Goal: Information Seeking & Learning: Learn about a topic

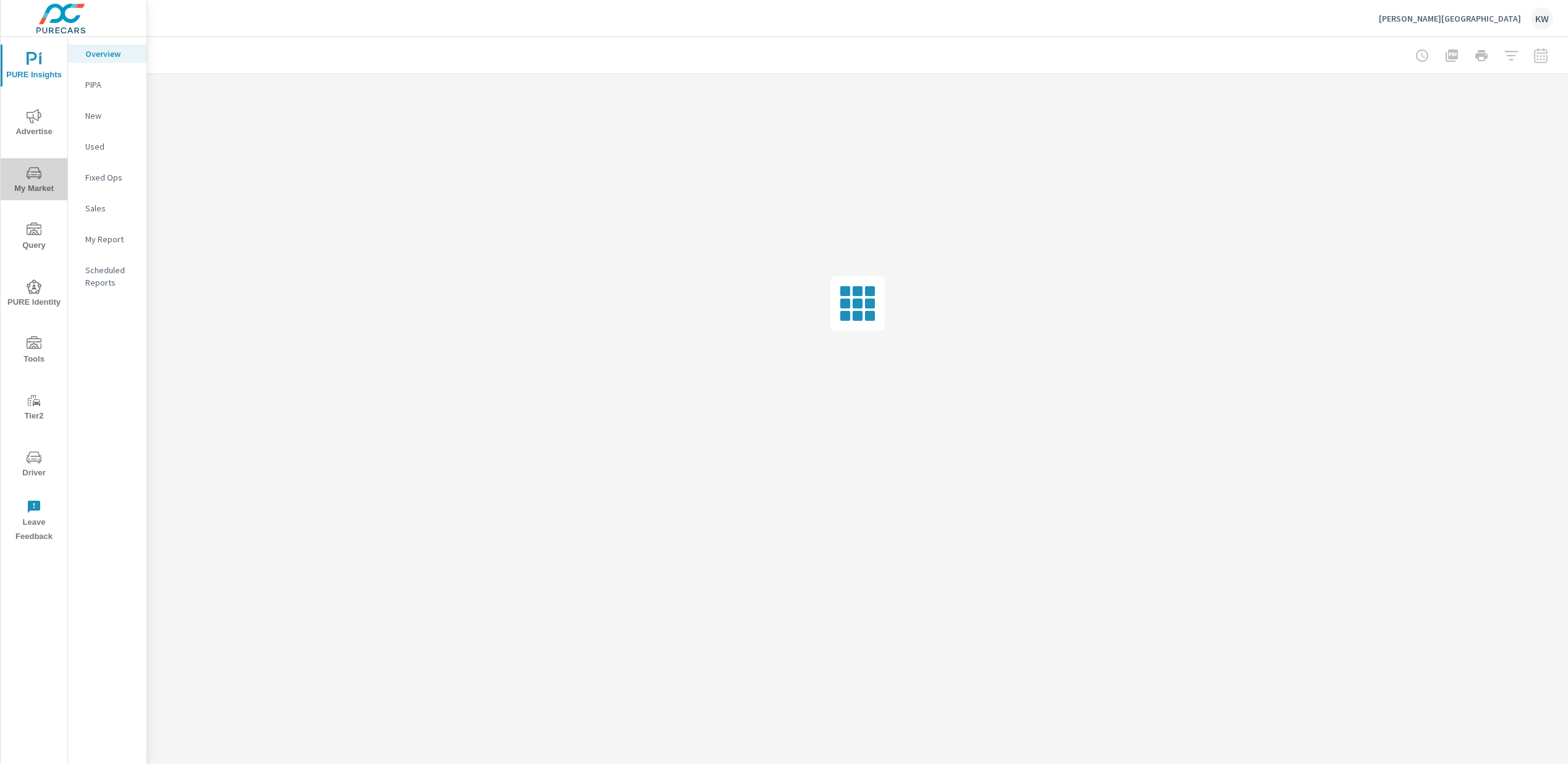
click at [38, 183] on span "My Market" at bounding box center [34, 181] width 59 height 30
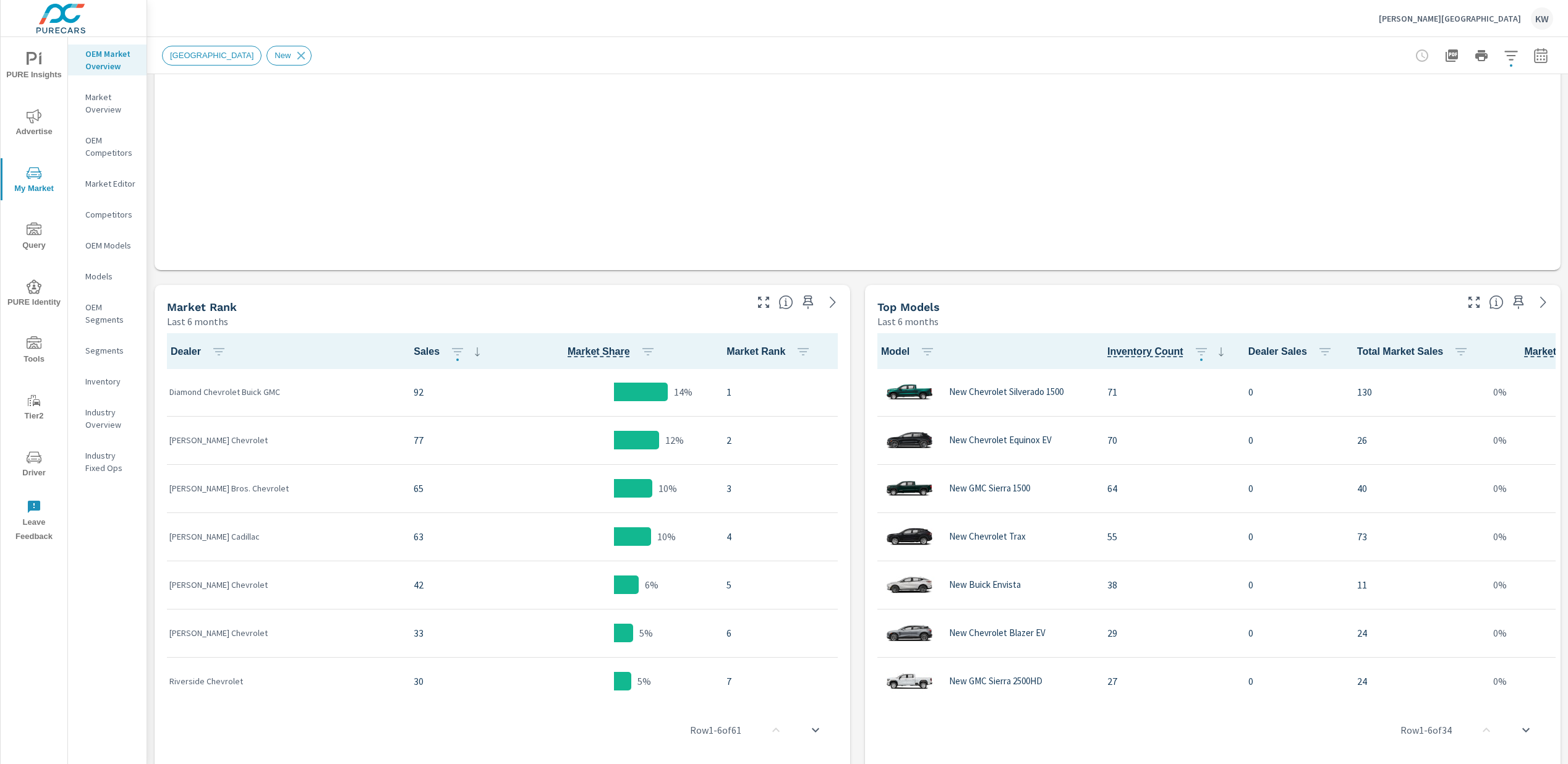
scroll to position [418, 0]
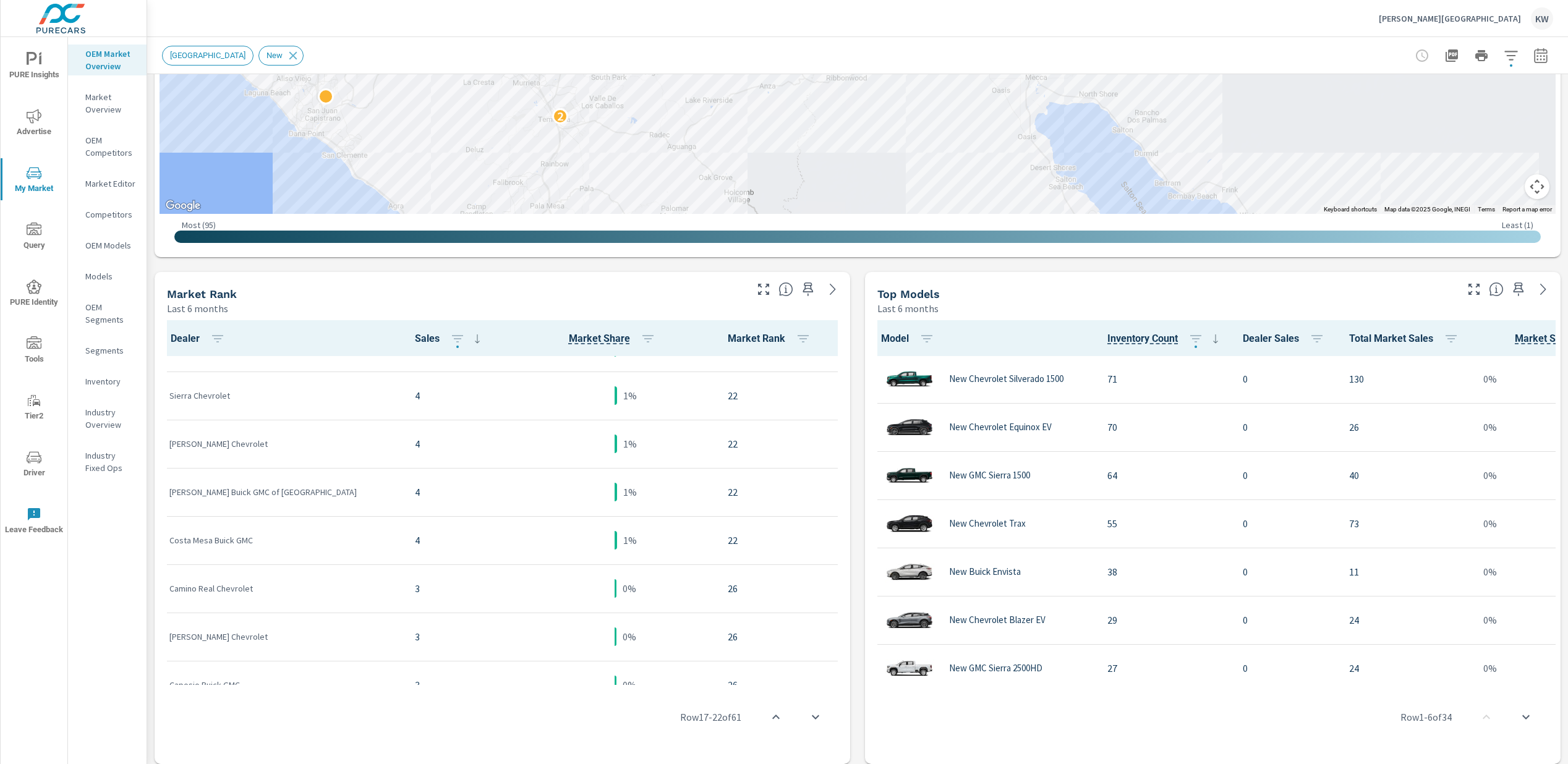
scroll to position [1007, 0]
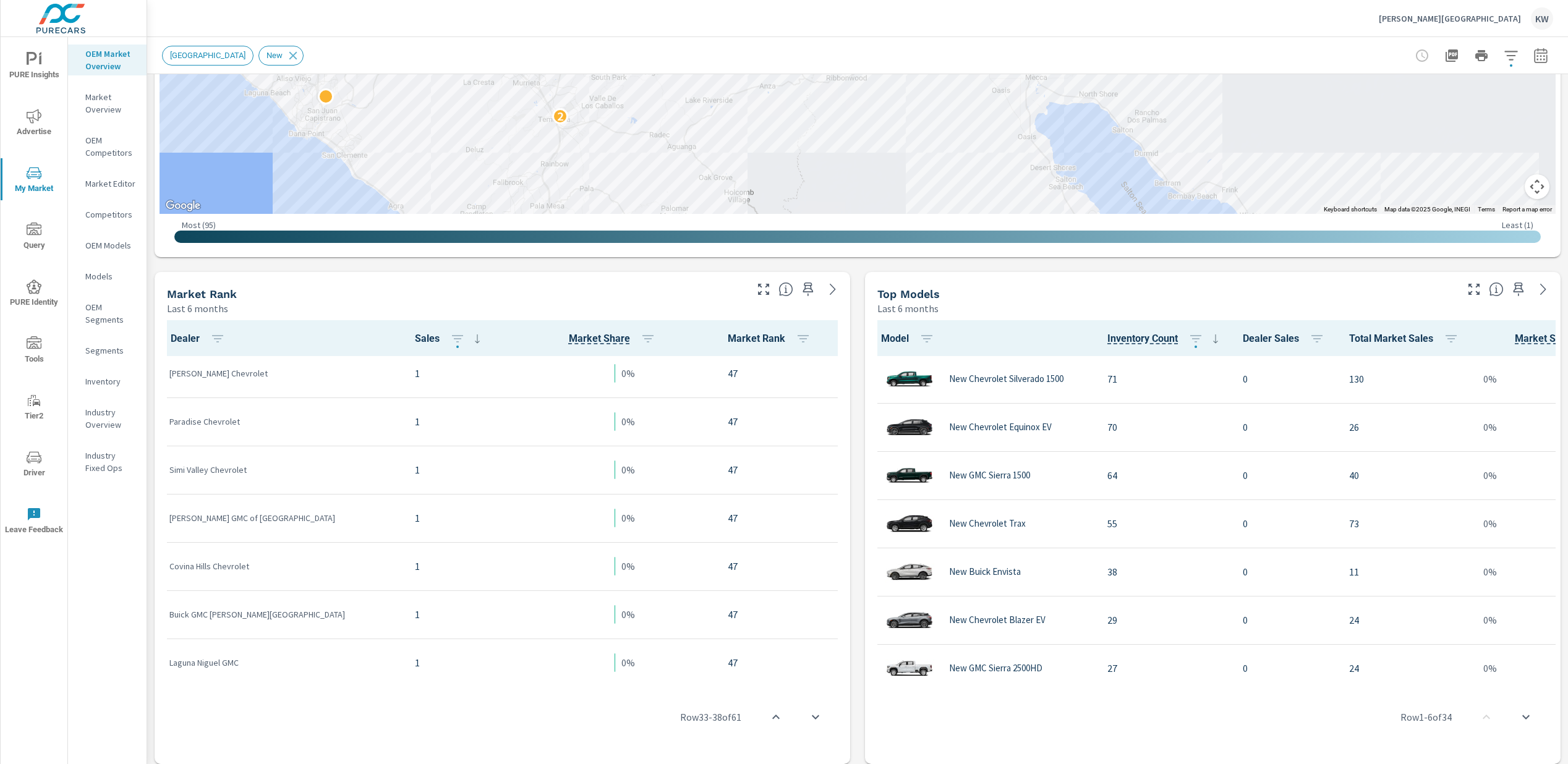
scroll to position [2613, 0]
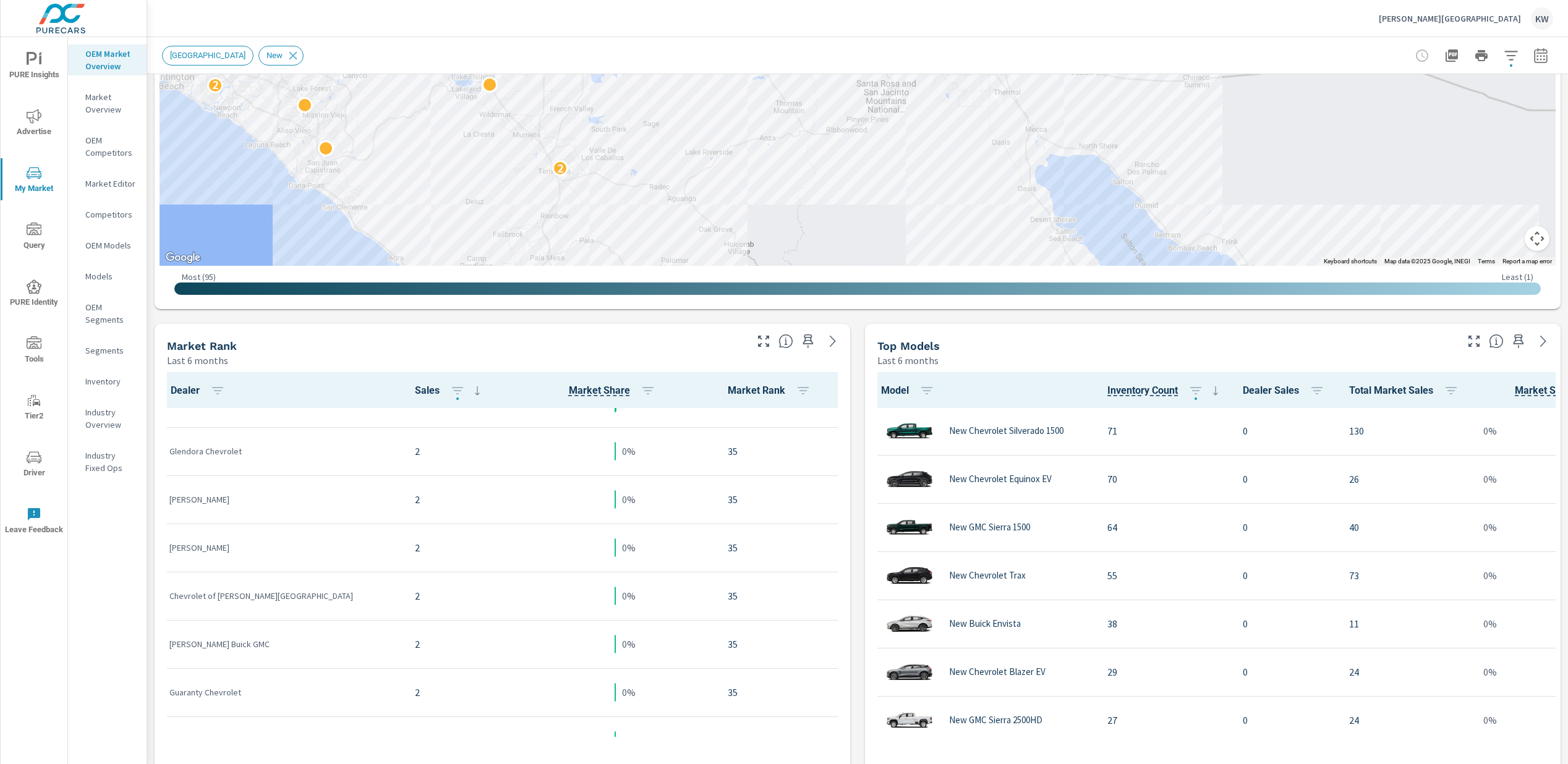
scroll to position [1211, 0]
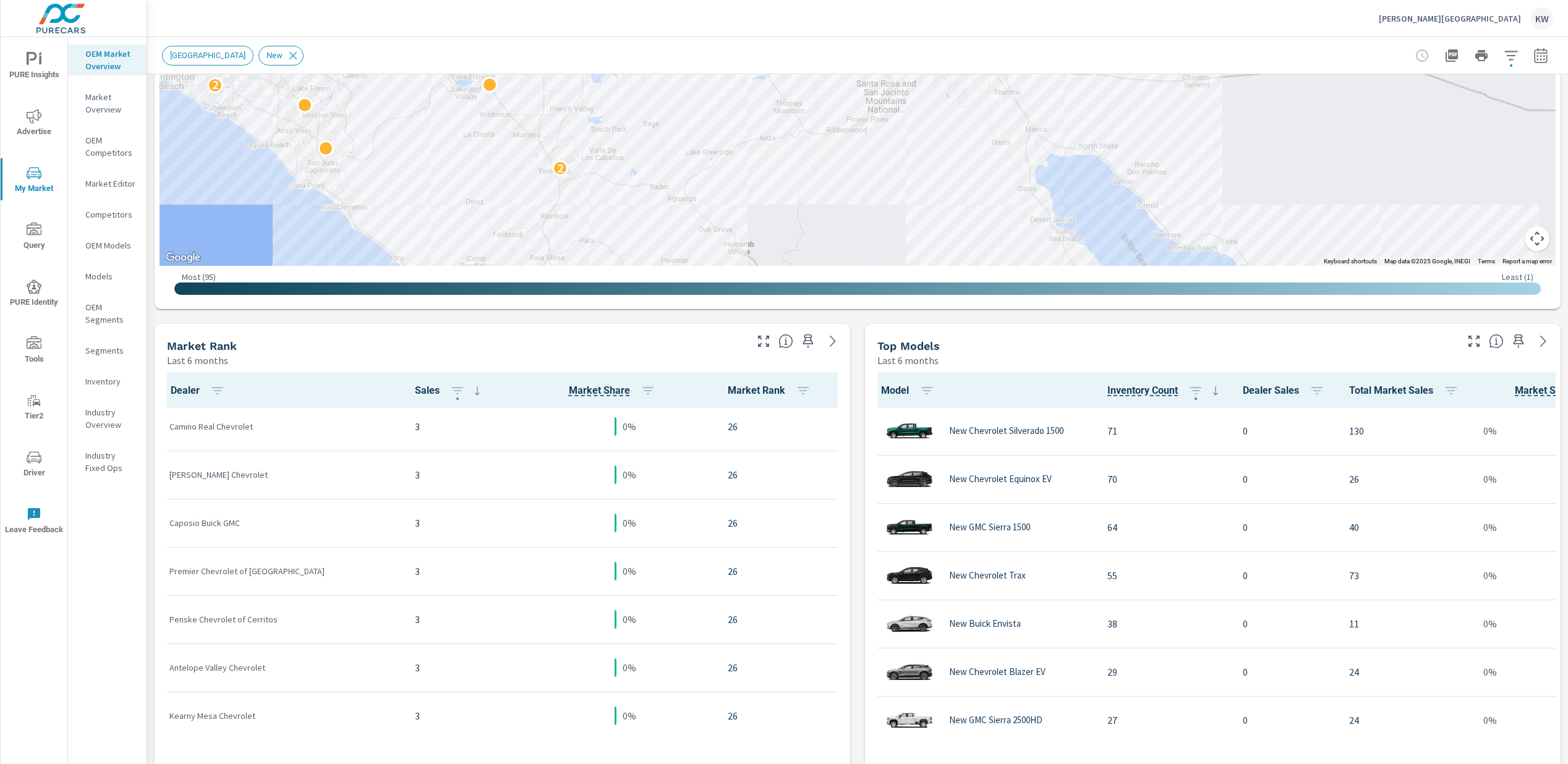
click at [211, 362] on p "Last 6 months" at bounding box center [197, 361] width 61 height 15
click at [826, 343] on icon at bounding box center [833, 341] width 15 height 15
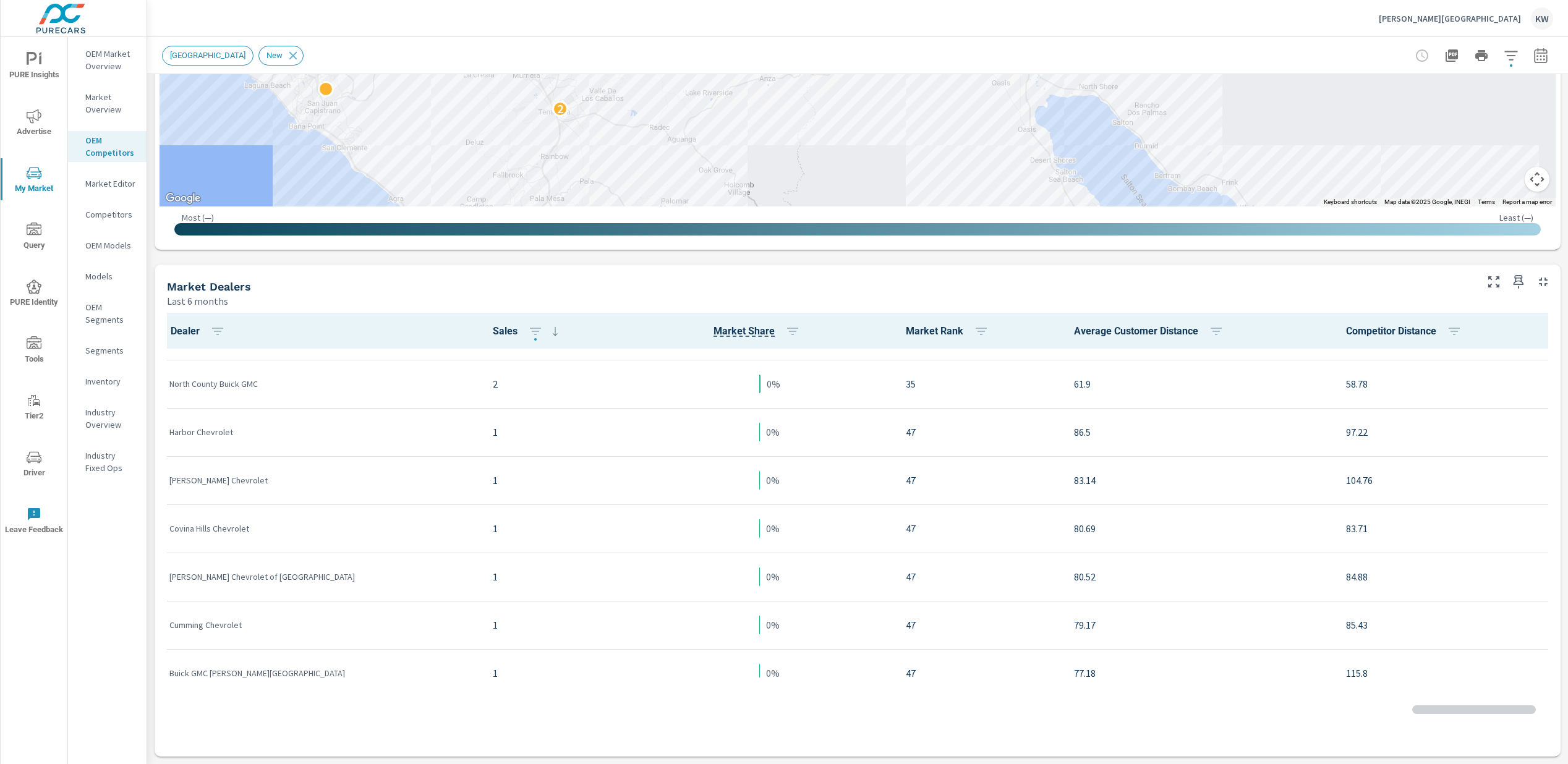
scroll to position [2372, 0]
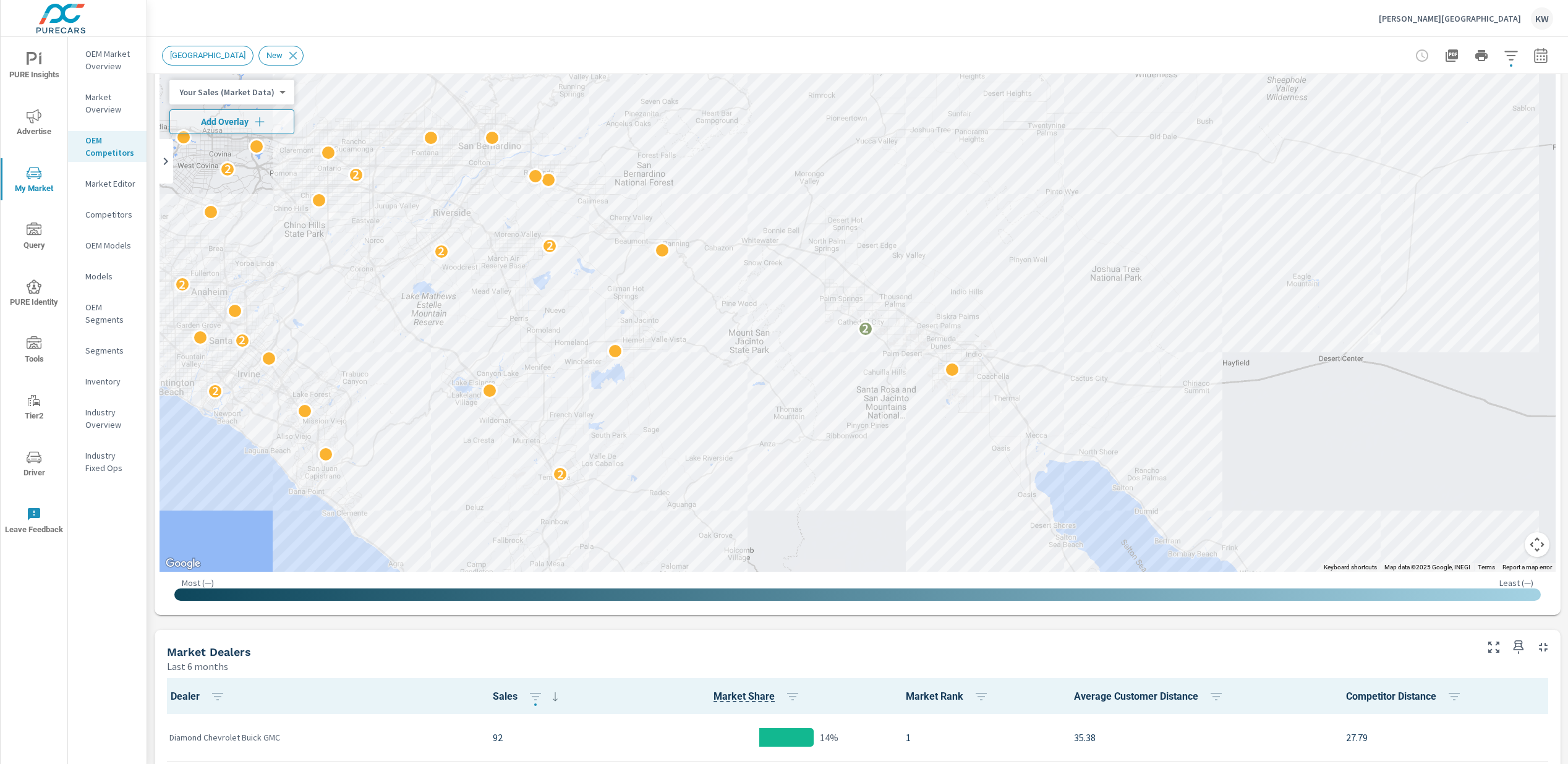
scroll to position [8, 0]
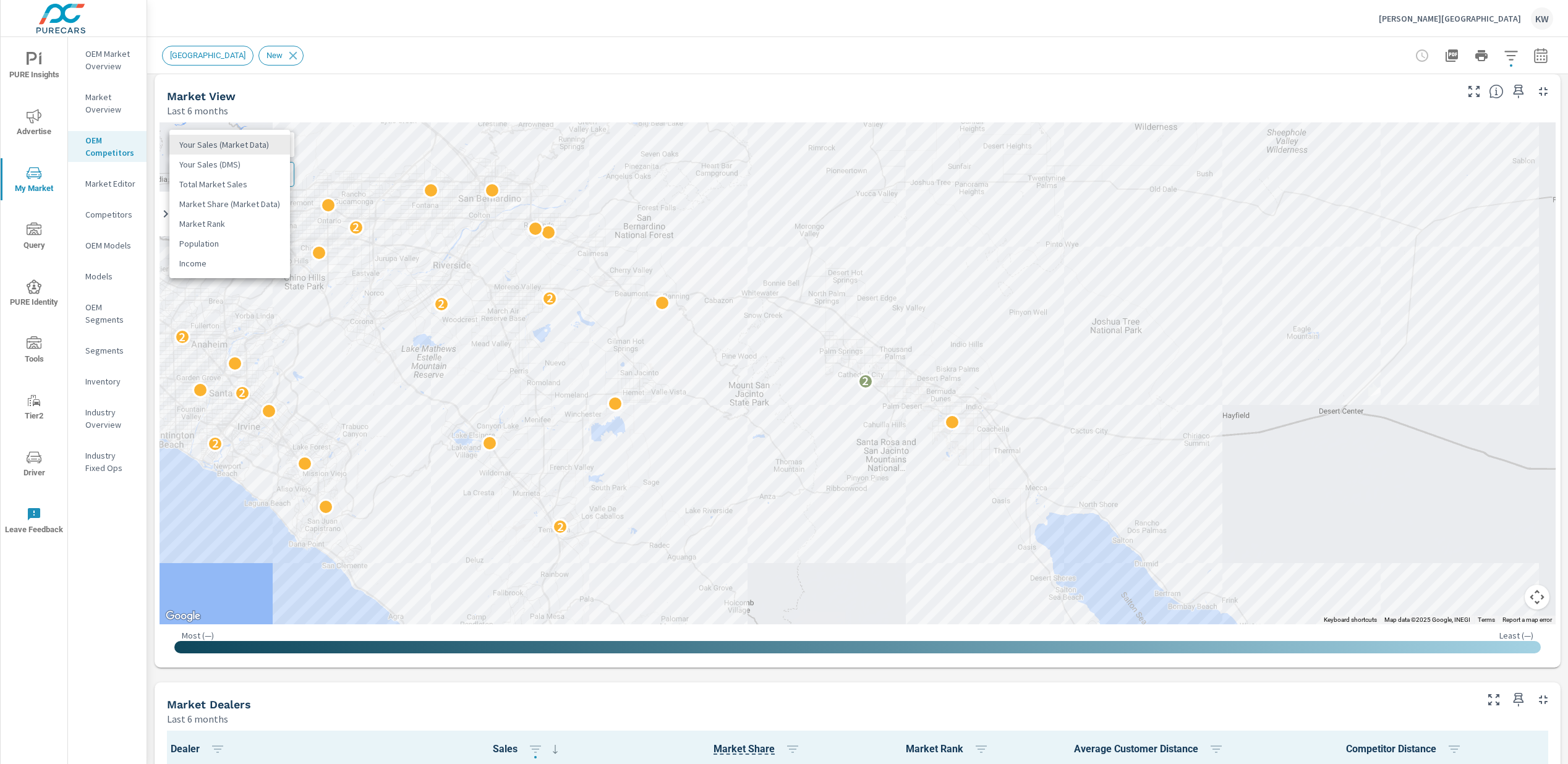
click at [275, 142] on body "PURE Insights Advertise My Market Query PURE Identity Tools Tier2 Driver Leave …" at bounding box center [784, 382] width 1568 height 764
click at [254, 181] on li "Total Market Sales" at bounding box center [229, 184] width 120 height 20
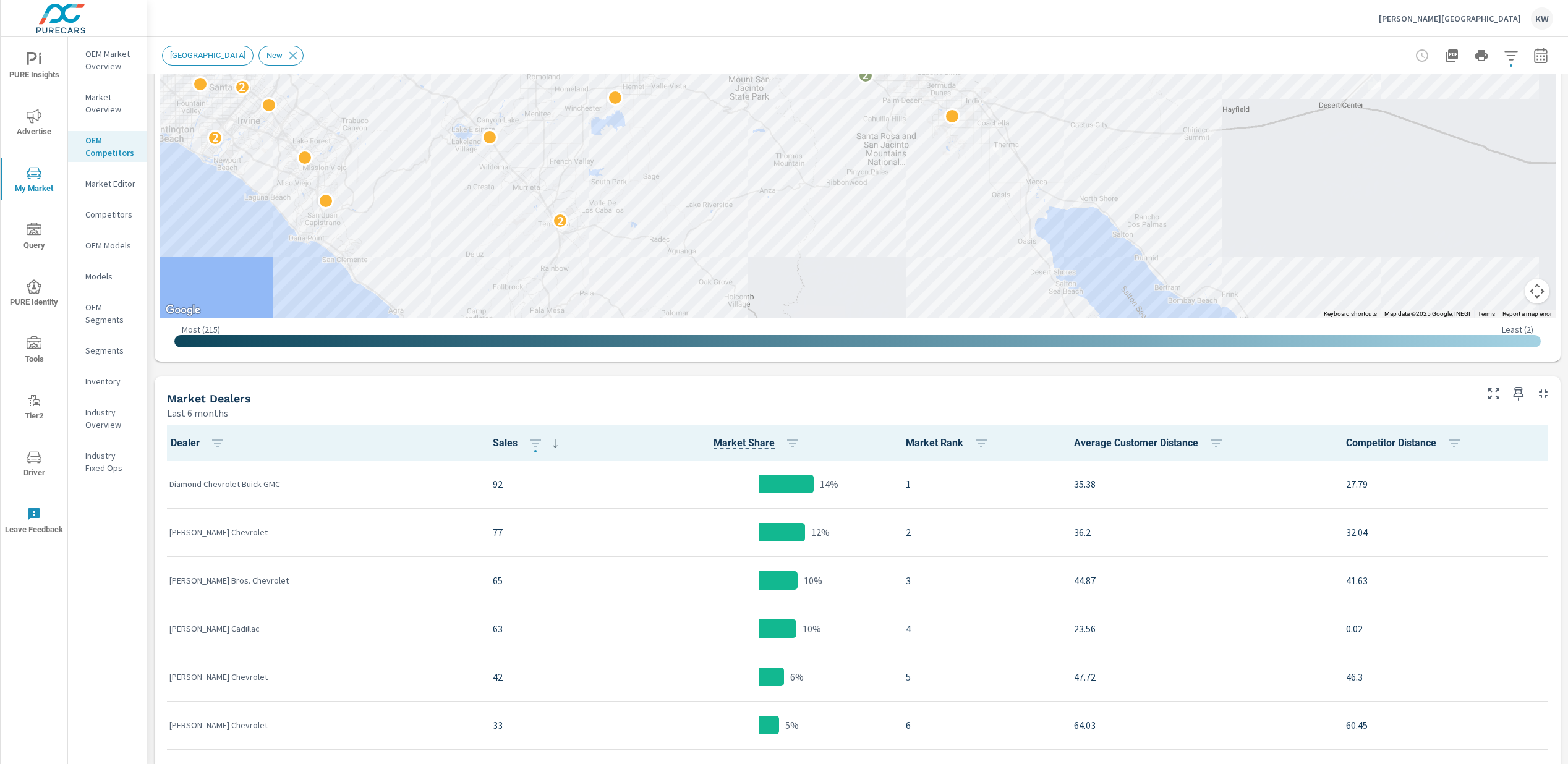
scroll to position [329, 0]
